Goal: Transaction & Acquisition: Obtain resource

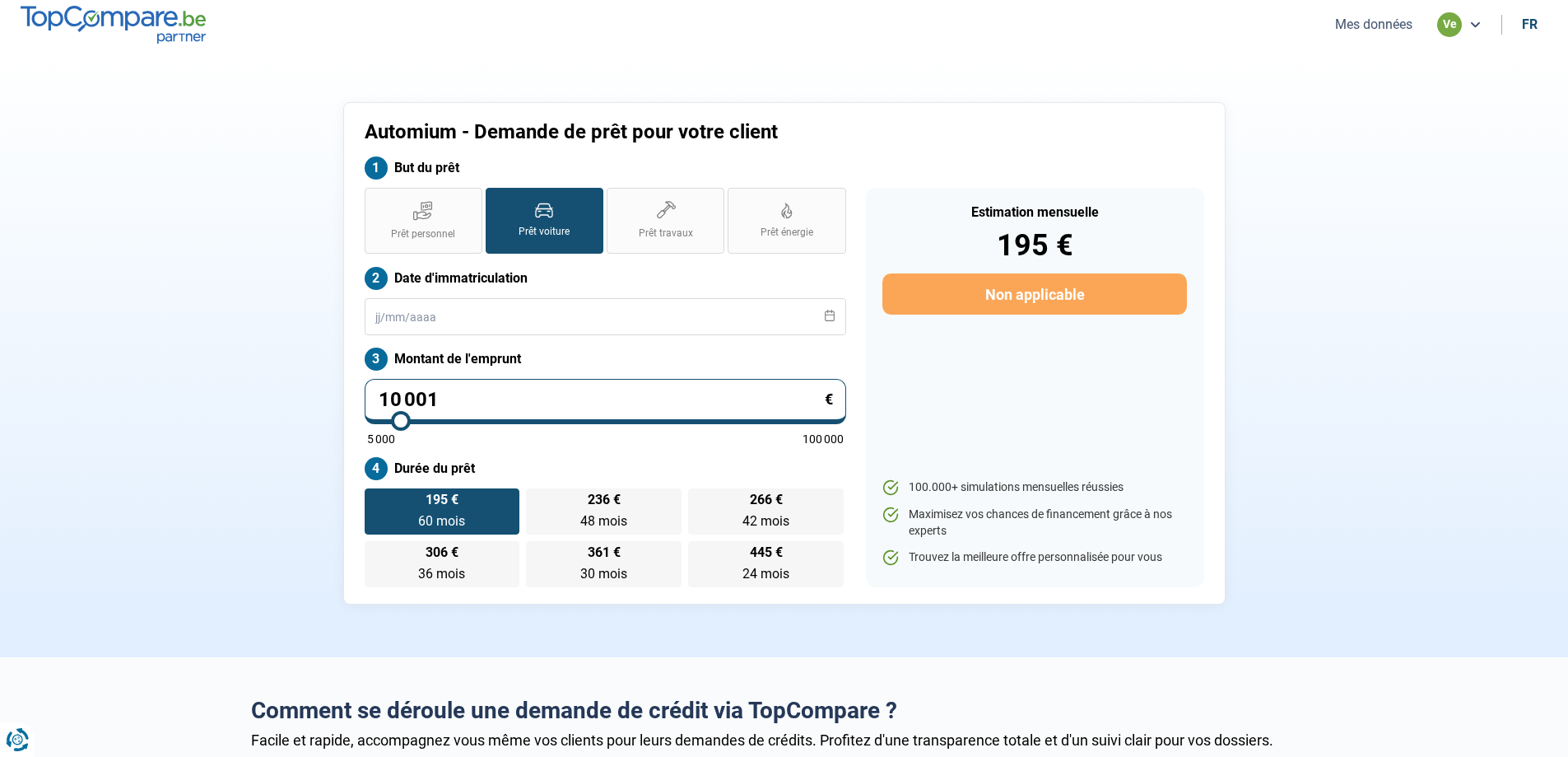
click at [1364, 34] on ul "Mes données ve fr" at bounding box center [1432, 24] width 227 height 24
click at [1362, 32] on button "Mes données" at bounding box center [1373, 24] width 88 height 17
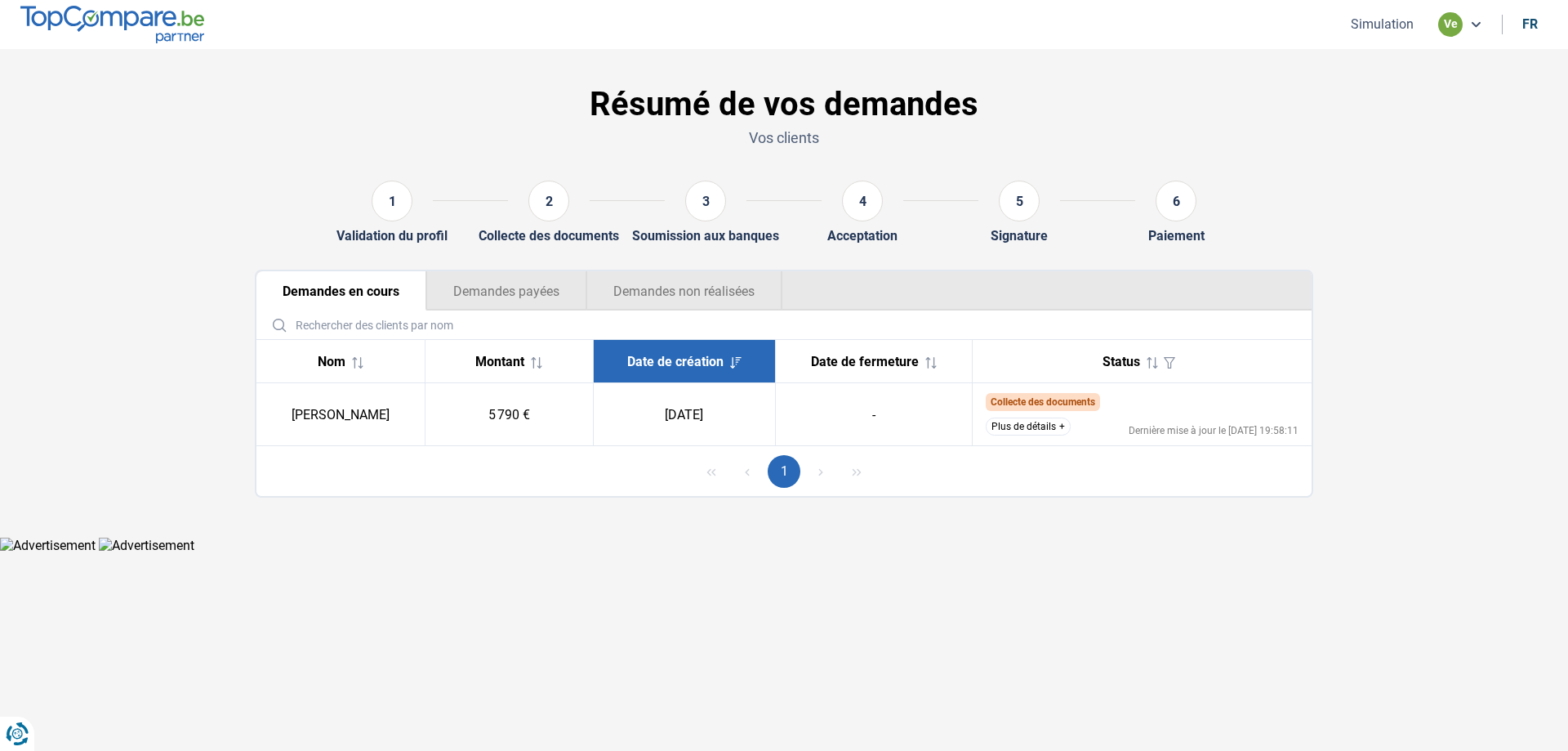
click at [1015, 424] on button "Plus de détails" at bounding box center [1027, 426] width 85 height 18
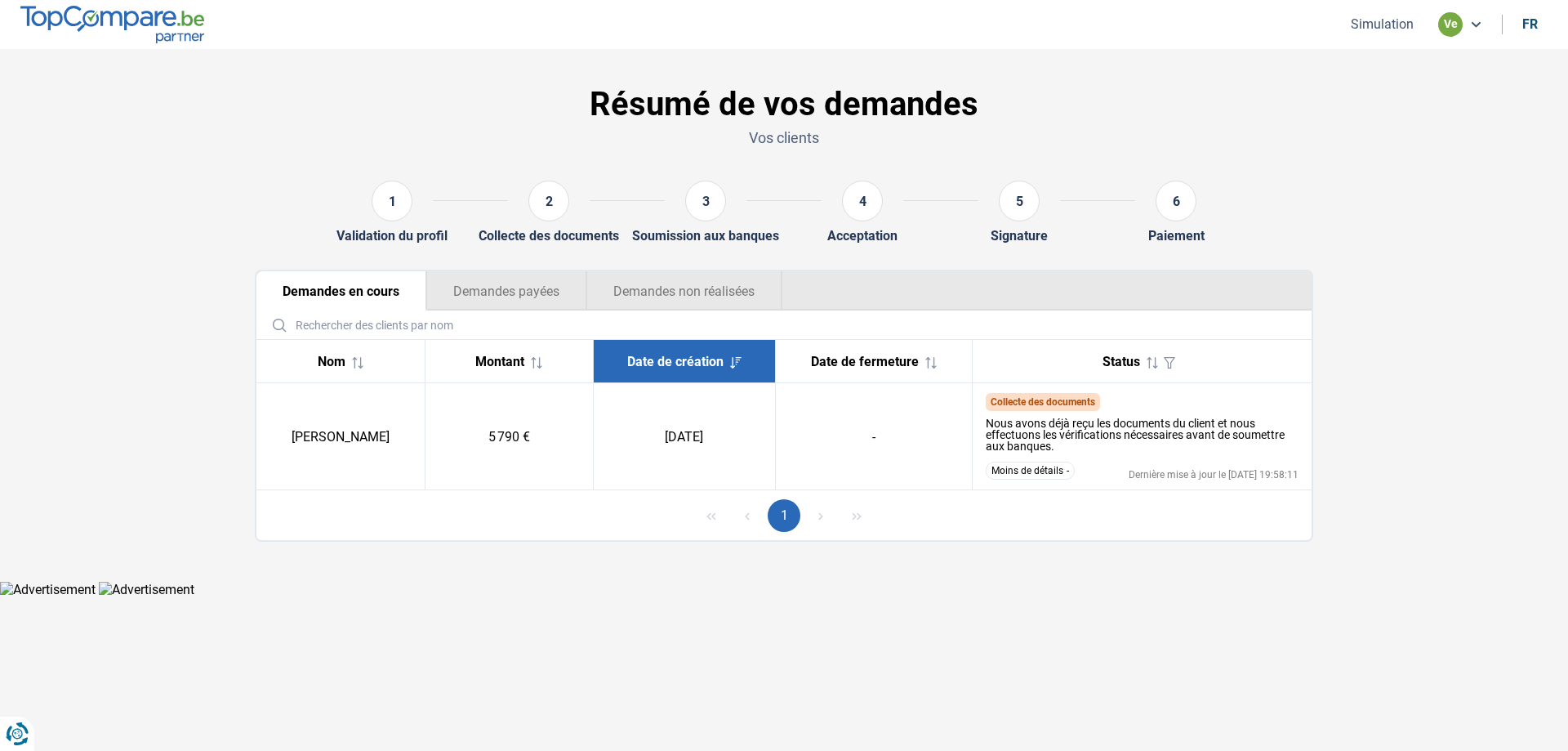
click at [1025, 464] on button "Moins de détails" at bounding box center [1029, 470] width 89 height 18
